Goal: Information Seeking & Learning: Learn about a topic

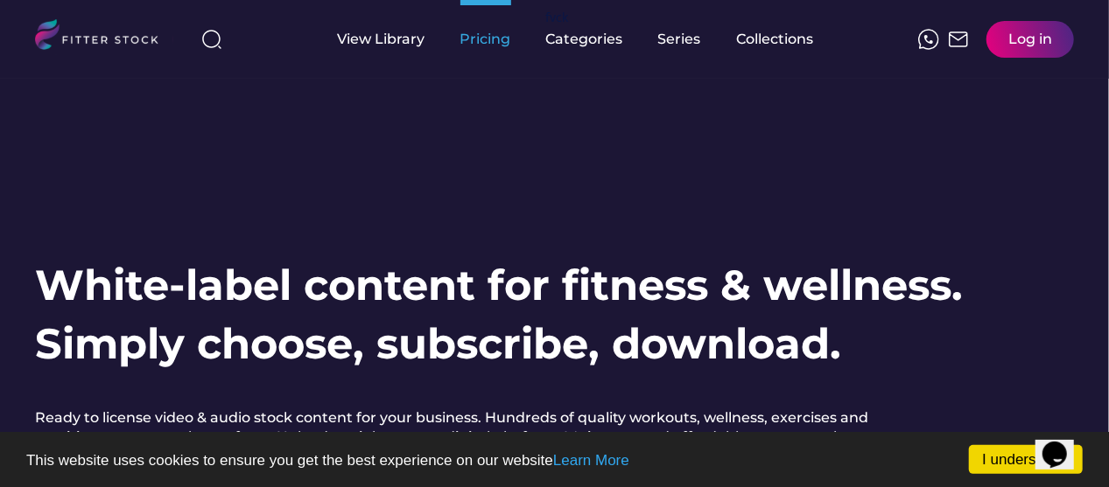
click at [481, 35] on div "Pricing" at bounding box center [485, 39] width 51 height 19
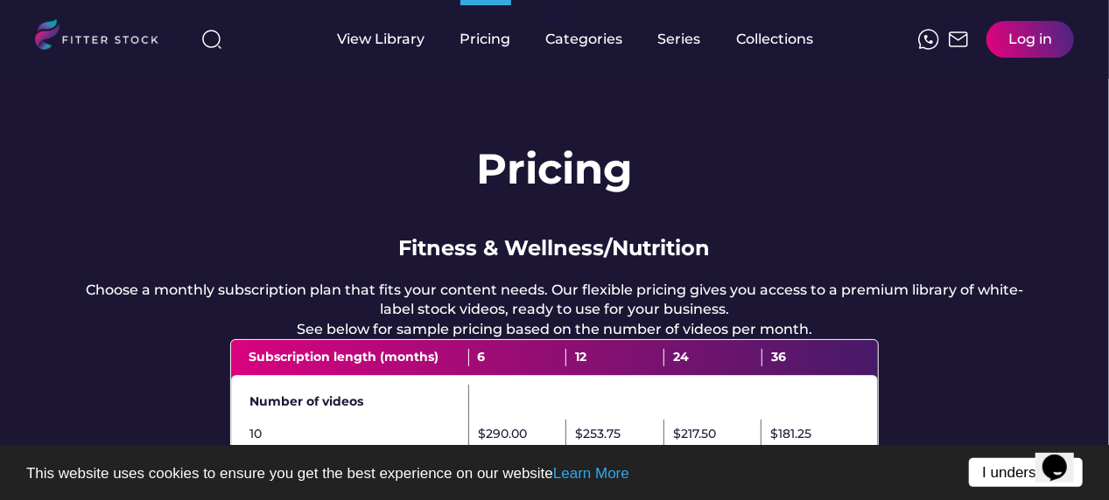
click at [982, 469] on link "I understand!" at bounding box center [1026, 472] width 114 height 29
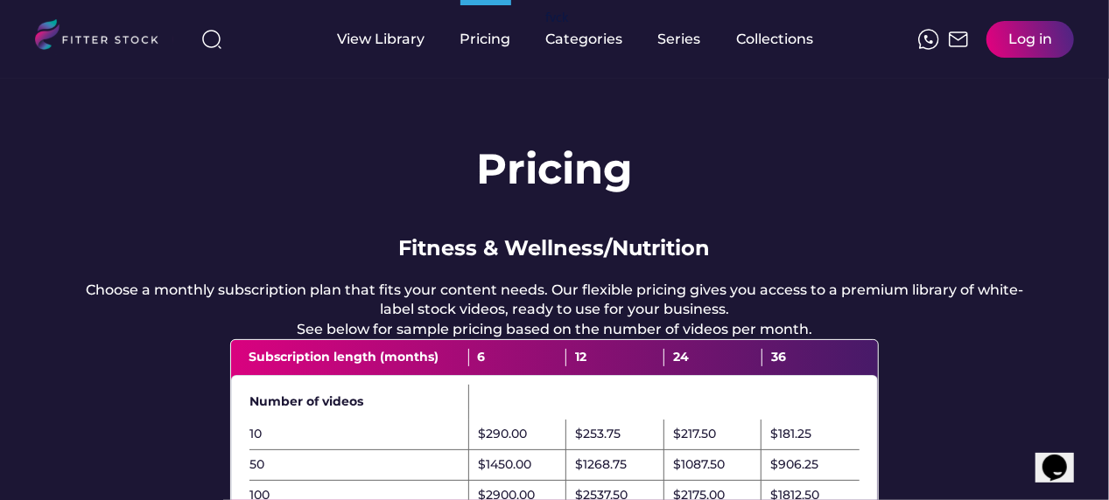
click at [677, 38] on div "Series" at bounding box center [680, 39] width 44 height 19
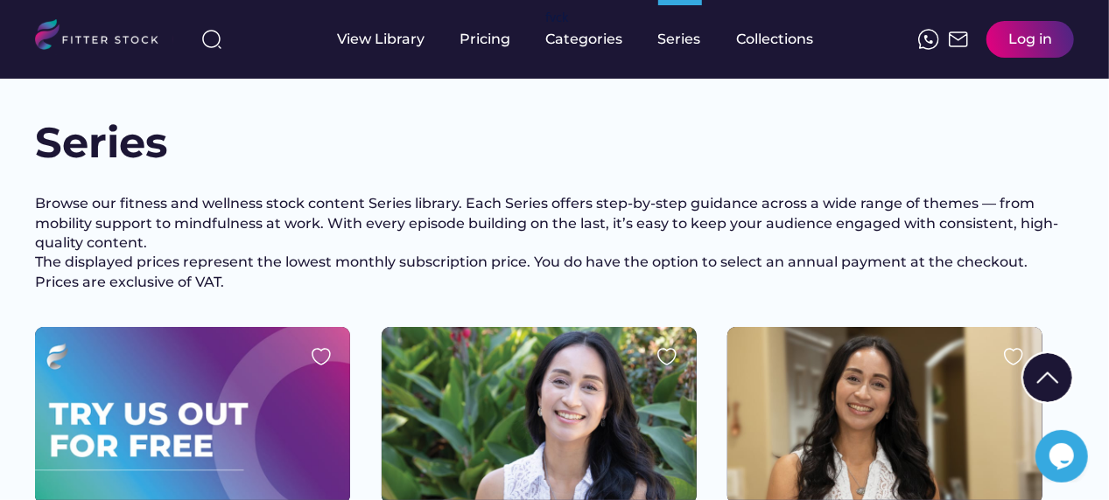
scroll to position [437, 0]
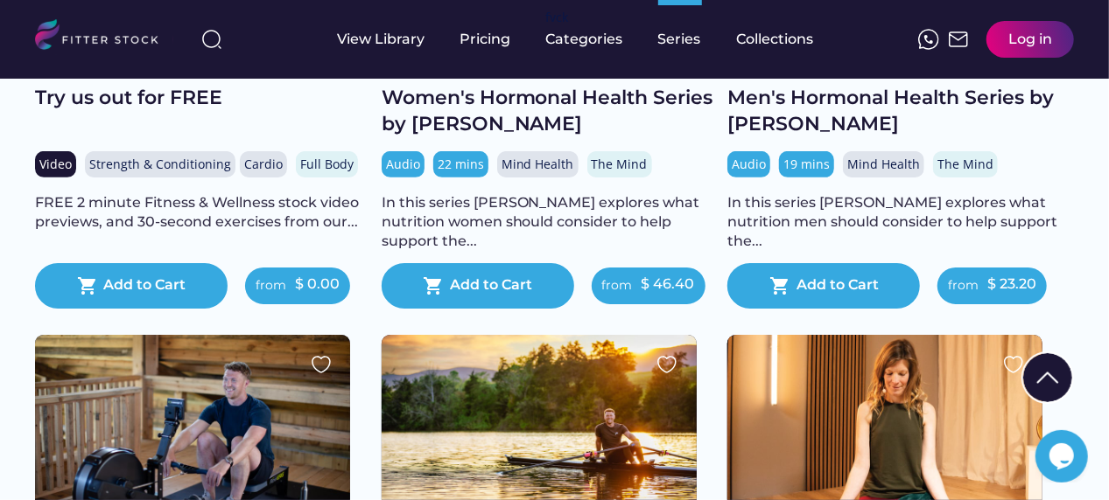
click at [572, 436] on div at bounding box center [538, 424] width 315 height 178
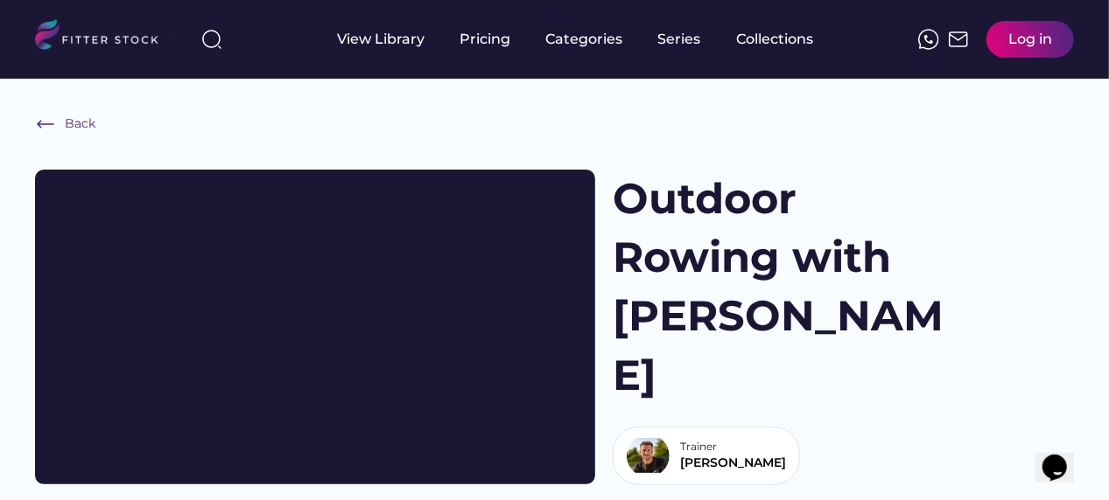
scroll to position [437, 0]
